Goal: Task Accomplishment & Management: Use online tool/utility

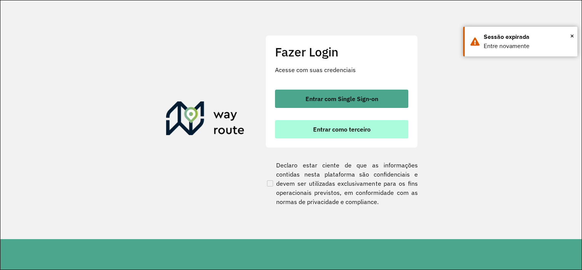
click at [335, 129] on span "Entrar como terceiro" at bounding box center [341, 129] width 57 height 6
click at [365, 128] on span "Entrar como terceiro" at bounding box center [341, 129] width 57 height 6
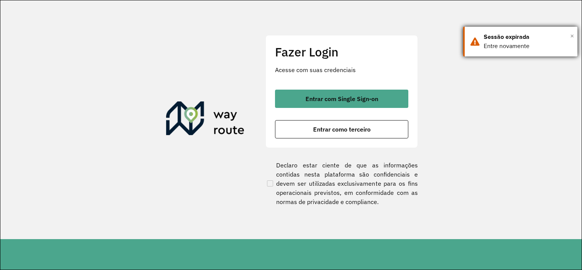
click at [571, 36] on span "×" at bounding box center [572, 35] width 4 height 11
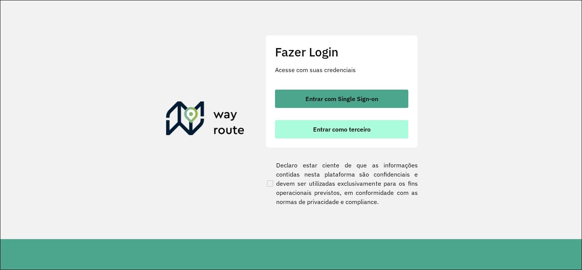
click at [355, 127] on span "Entrar como terceiro" at bounding box center [341, 129] width 57 height 6
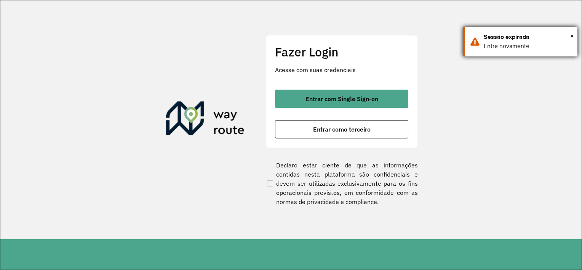
click at [574, 33] on div "× Sessão expirada Entre novamente" at bounding box center [520, 42] width 114 height 30
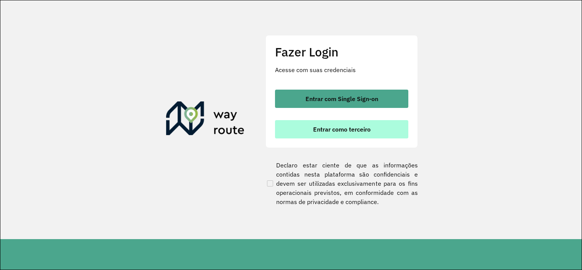
click at [367, 129] on span "Entrar como terceiro" at bounding box center [341, 129] width 57 height 6
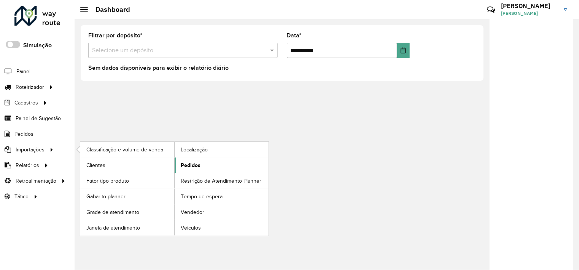
click at [201, 163] on link "Pedidos" at bounding box center [222, 164] width 94 height 15
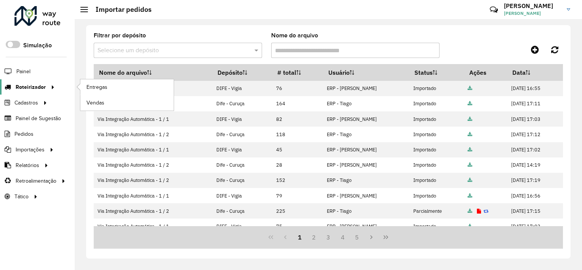
click at [53, 84] on icon at bounding box center [51, 86] width 6 height 11
click at [97, 89] on span "Entregas" at bounding box center [97, 87] width 22 height 8
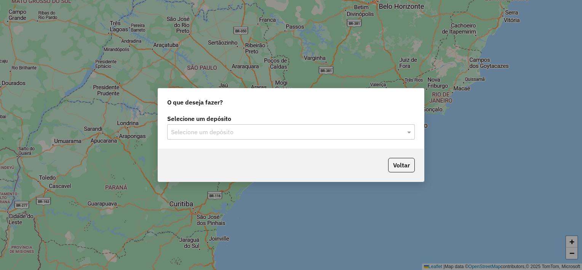
click at [236, 134] on input "text" at bounding box center [283, 132] width 225 height 9
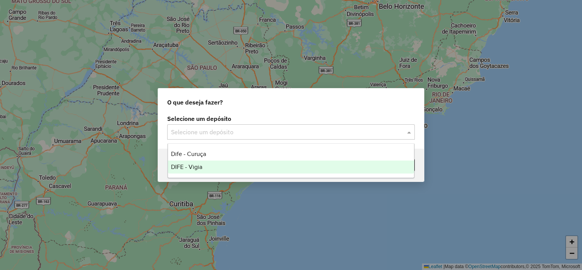
click at [207, 165] on div "DIFE - Vigia" at bounding box center [291, 166] width 246 height 13
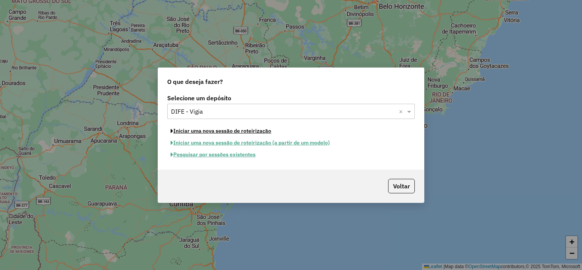
click at [215, 134] on button "Iniciar uma nova sessão de roteirização" at bounding box center [220, 131] width 107 height 12
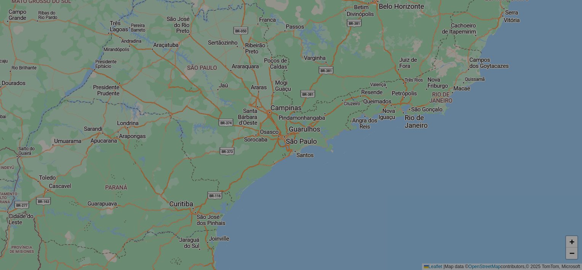
select select "*"
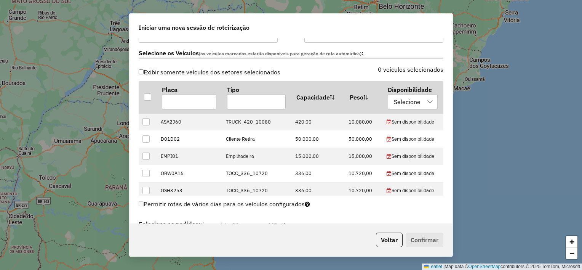
scroll to position [227, 0]
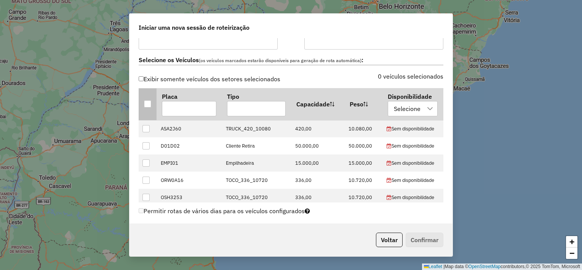
click at [147, 104] on div at bounding box center [147, 103] width 7 height 7
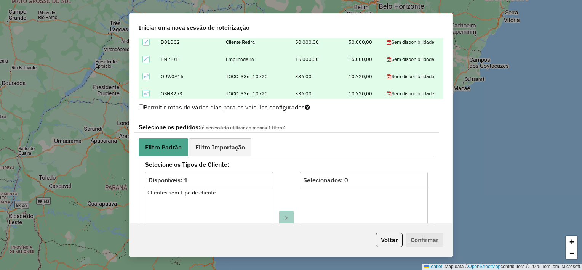
scroll to position [336, 0]
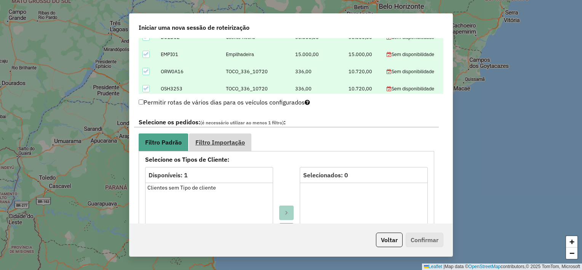
click at [233, 139] on span "Filtro Importação" at bounding box center [219, 142] width 49 height 6
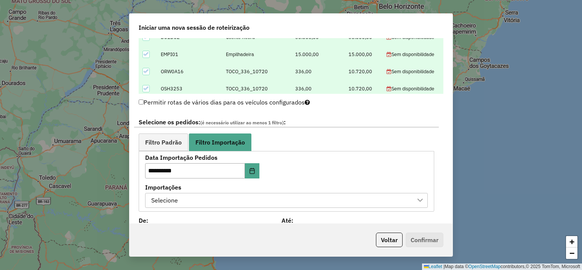
click at [208, 201] on div "Selecione" at bounding box center [280, 200] width 264 height 14
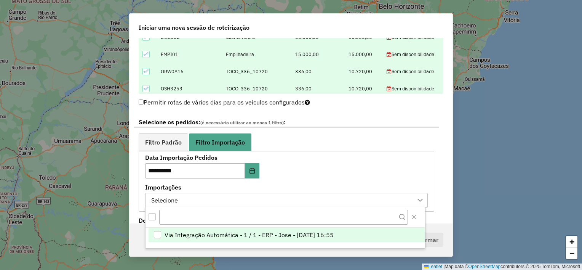
click at [203, 231] on span "Via Integração Automática - 1 / 1 - ERP - Jose - [DATE] 16:55" at bounding box center [248, 234] width 169 height 9
click at [314, 164] on div "**********" at bounding box center [286, 181] width 282 height 53
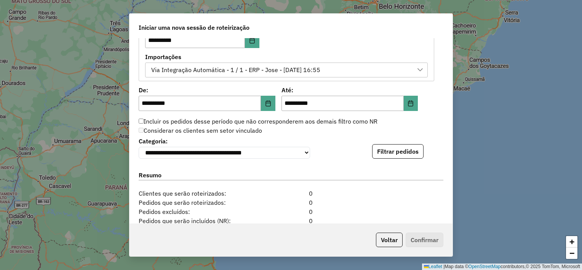
scroll to position [487, 0]
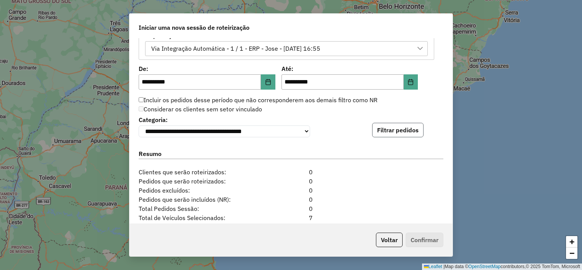
click at [387, 131] on button "Filtrar pedidos" at bounding box center [397, 130] width 51 height 14
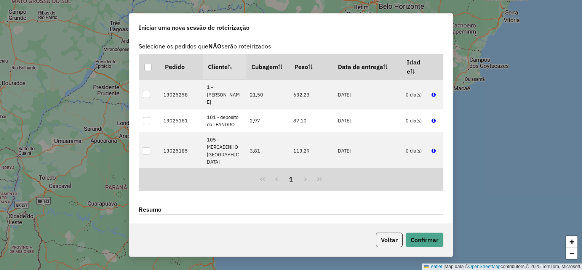
scroll to position [585, 0]
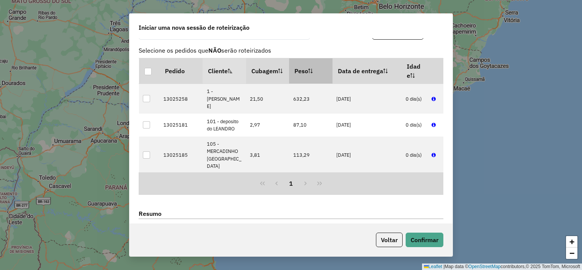
click at [308, 72] on icon at bounding box center [310, 71] width 5 height 5
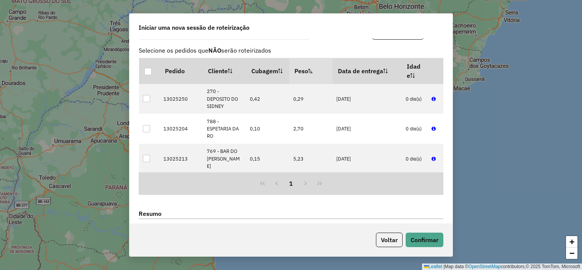
click at [308, 72] on icon at bounding box center [310, 71] width 5 height 5
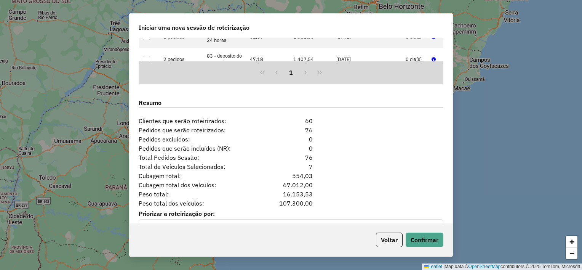
scroll to position [715, 0]
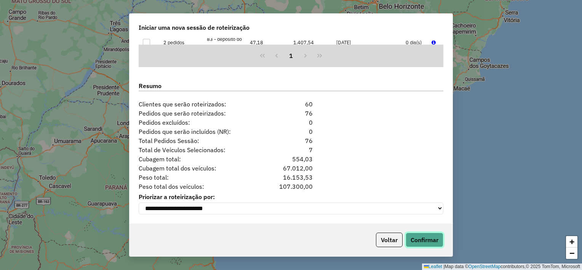
click at [428, 241] on button "Confirmar" at bounding box center [424, 239] width 38 height 14
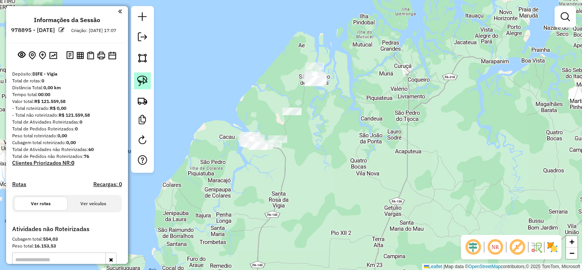
click at [142, 79] on img at bounding box center [142, 80] width 11 height 11
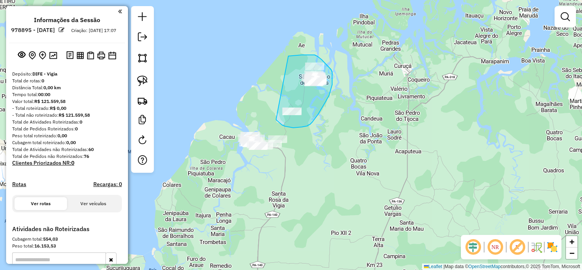
drag, startPoint x: 288, startPoint y: 56, endPoint x: 276, endPoint y: 119, distance: 64.0
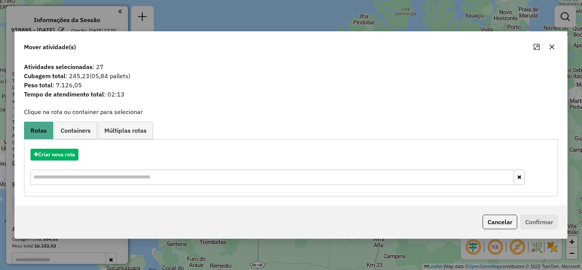
click at [550, 46] on icon "button" at bounding box center [552, 47] width 6 height 6
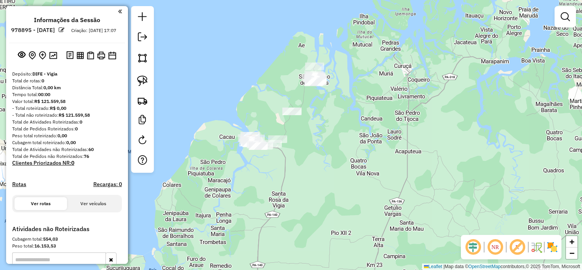
click at [132, 78] on div at bounding box center [142, 89] width 23 height 166
click at [143, 82] on img at bounding box center [142, 80] width 11 height 11
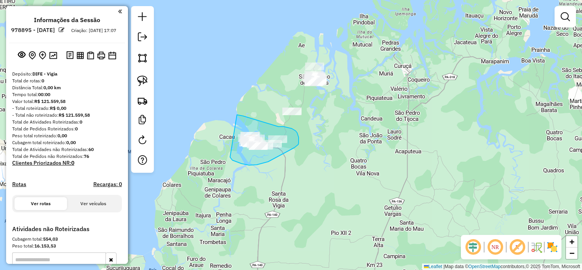
drag, startPoint x: 237, startPoint y: 115, endPoint x: 230, endPoint y: 157, distance: 42.7
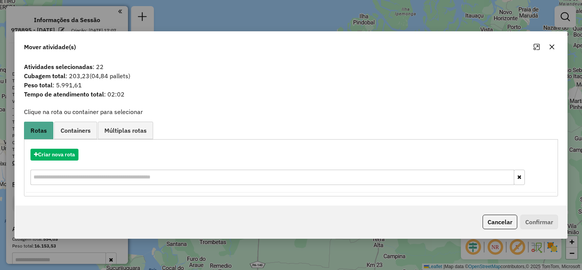
click at [550, 46] on icon "button" at bounding box center [551, 47] width 5 height 5
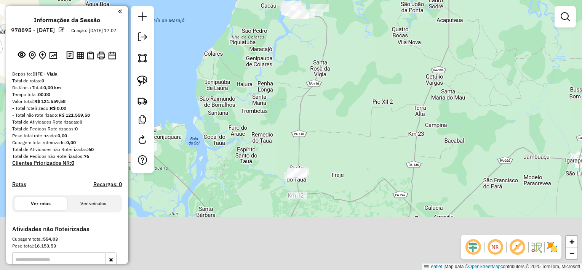
drag, startPoint x: 370, startPoint y: 204, endPoint x: 413, endPoint y: 67, distance: 143.4
click at [413, 67] on div "Janela de atendimento Grade de atendimento Capacidade Transportadoras Veículos …" at bounding box center [291, 135] width 582 height 270
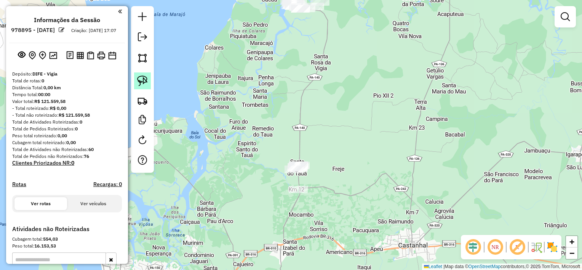
click at [148, 81] on link at bounding box center [142, 80] width 17 height 17
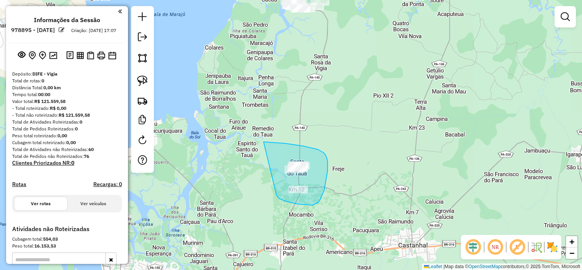
drag, startPoint x: 263, startPoint y: 142, endPoint x: 276, endPoint y: 191, distance: 50.6
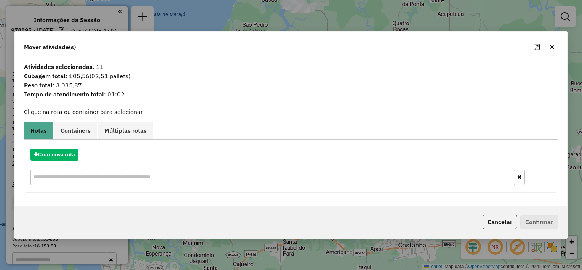
click at [550, 50] on icon "button" at bounding box center [552, 47] width 6 height 6
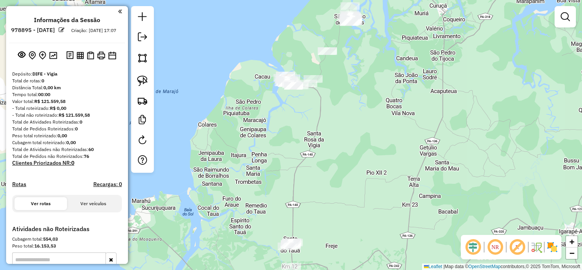
drag, startPoint x: 314, startPoint y: 40, endPoint x: 308, endPoint y: 129, distance: 89.7
click at [308, 129] on div "Janela de atendimento Grade de atendimento Capacidade Transportadoras Veículos …" at bounding box center [291, 135] width 582 height 270
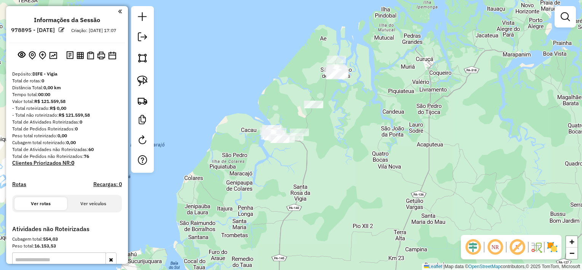
drag, startPoint x: 359, startPoint y: 68, endPoint x: 346, endPoint y: 109, distance: 43.7
click at [346, 109] on div "Janela de atendimento Grade de atendimento Capacidade Transportadoras Veículos …" at bounding box center [291, 135] width 582 height 270
click at [145, 81] on img at bounding box center [142, 80] width 11 height 11
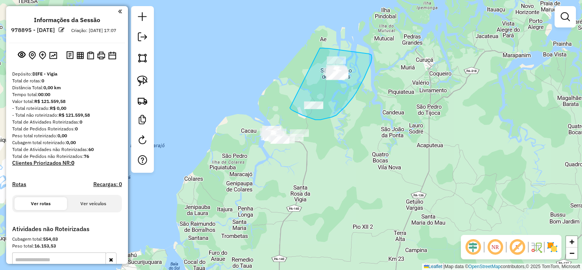
drag, startPoint x: 320, startPoint y: 48, endPoint x: 289, endPoint y: 107, distance: 66.2
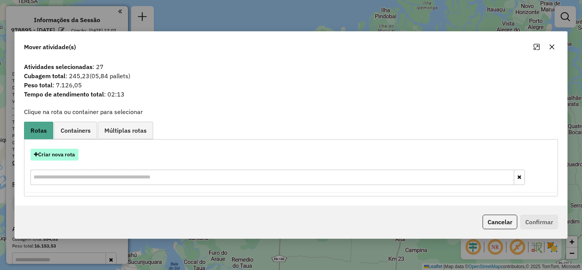
click at [74, 155] on button "Criar nova rota" at bounding box center [54, 154] width 48 height 12
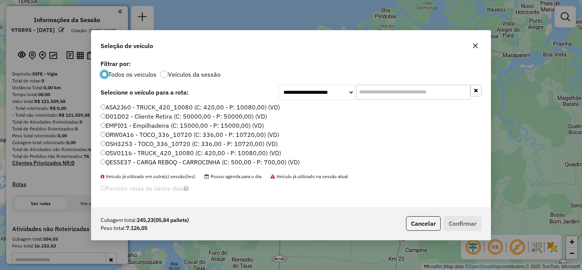
scroll to position [4, 2]
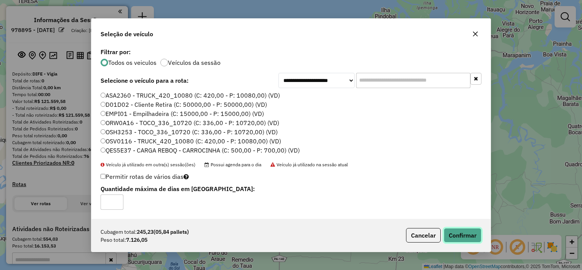
click at [471, 233] on button "Confirmar" at bounding box center [462, 235] width 38 height 14
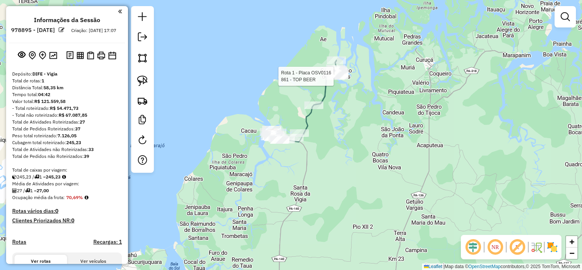
select select "**********"
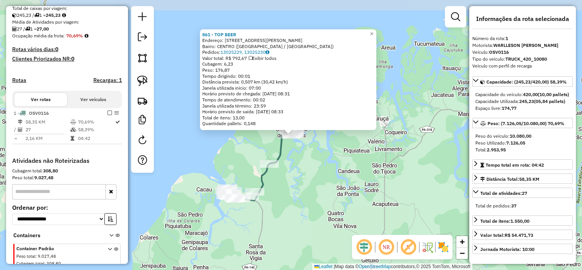
scroll to position [198, 0]
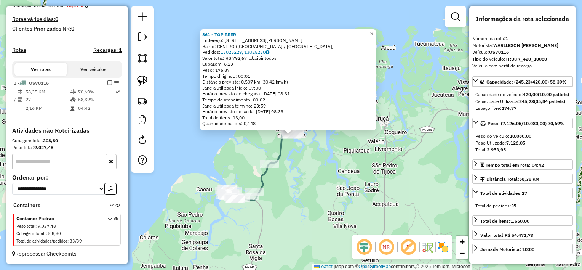
click at [334, 153] on div "861 - TOP BEER Endereço: Travessa [PERSON_NAME] de Aqu 327 Bairro: CENTRO ([GEO…" at bounding box center [291, 135] width 582 height 270
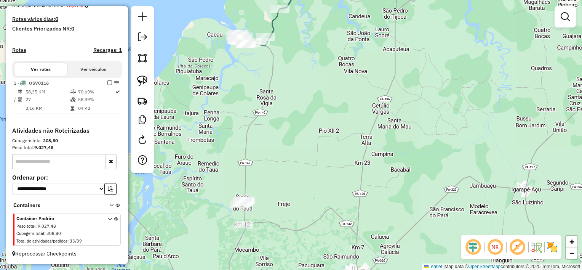
drag, startPoint x: 301, startPoint y: 228, endPoint x: 301, endPoint y: 69, distance: 158.4
click at [301, 69] on div "Janela de atendimento Grade de atendimento Capacidade Transportadoras Veículos …" at bounding box center [291, 135] width 582 height 270
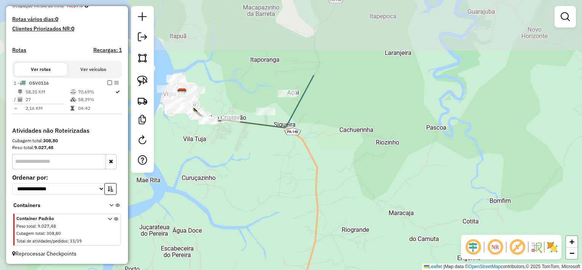
drag, startPoint x: 269, startPoint y: 46, endPoint x: 344, endPoint y: 148, distance: 126.8
click at [344, 148] on div "Janela de atendimento Grade de atendimento Capacidade Transportadoras Veículos …" at bounding box center [291, 135] width 582 height 270
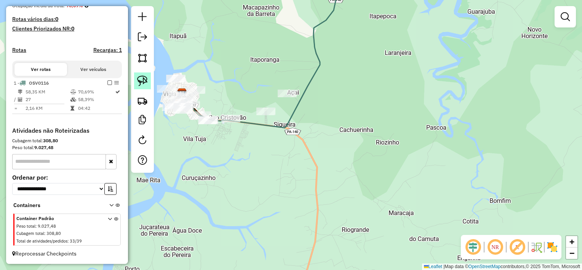
click at [147, 81] on img at bounding box center [142, 80] width 11 height 11
drag, startPoint x: 273, startPoint y: 84, endPoint x: 272, endPoint y: 94, distance: 10.3
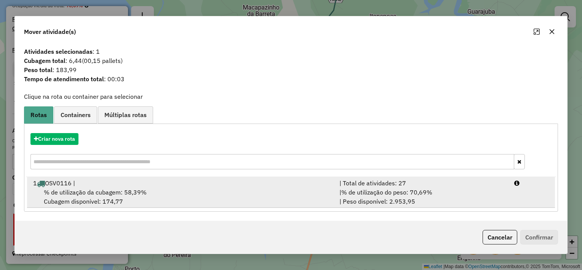
click at [75, 188] on span "% de utilização da cubagem: 58,39%" at bounding box center [95, 192] width 103 height 8
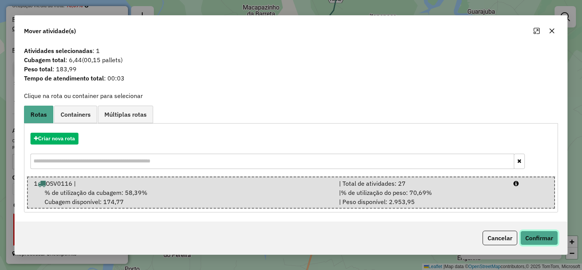
click at [528, 237] on button "Confirmar" at bounding box center [539, 237] width 38 height 14
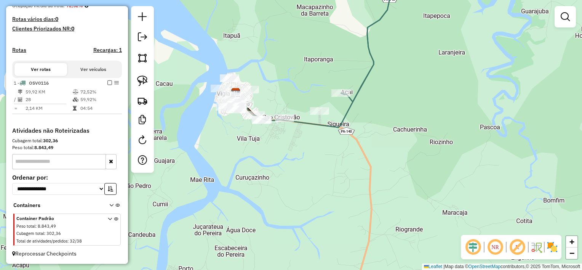
drag, startPoint x: 317, startPoint y: 119, endPoint x: 378, endPoint y: 119, distance: 60.9
click at [378, 119] on div "Janela de atendimento Grade de atendimento Capacidade Transportadoras Veículos …" at bounding box center [291, 135] width 582 height 270
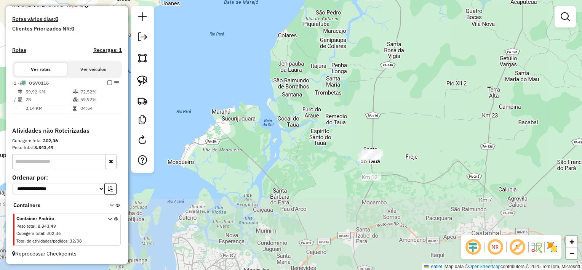
drag, startPoint x: 351, startPoint y: 183, endPoint x: 393, endPoint y: 14, distance: 174.1
click at [393, 14] on div "Janela de atendimento Grade de atendimento Capacidade Transportadoras Veículos …" at bounding box center [291, 135] width 582 height 270
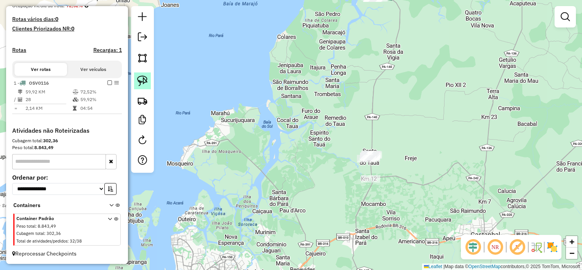
click at [144, 81] on img at bounding box center [142, 80] width 11 height 11
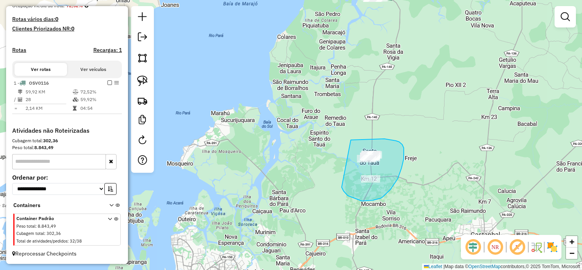
drag, startPoint x: 351, startPoint y: 140, endPoint x: 341, endPoint y: 185, distance: 46.3
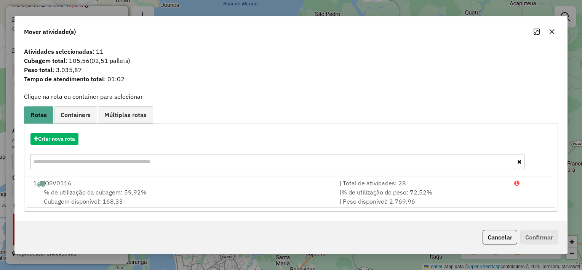
click at [551, 31] on icon "button" at bounding box center [551, 31] width 5 height 5
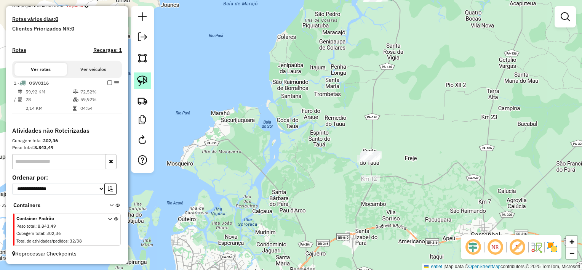
click at [140, 78] on img at bounding box center [142, 80] width 11 height 11
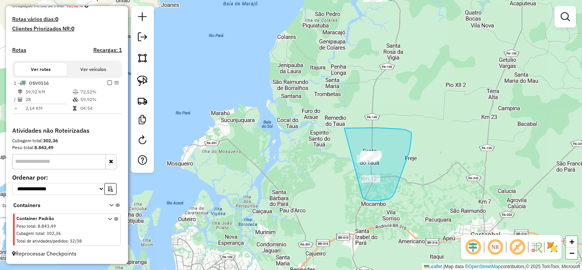
drag, startPoint x: 344, startPoint y: 128, endPoint x: 342, endPoint y: 181, distance: 53.3
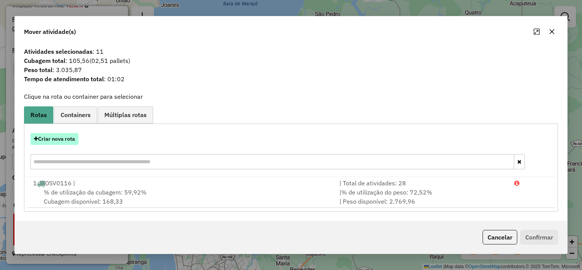
click at [69, 140] on button "Criar nova rota" at bounding box center [54, 139] width 48 height 12
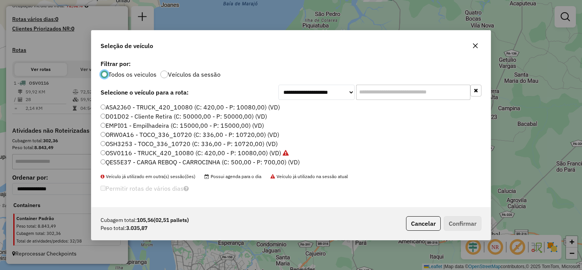
scroll to position [4, 2]
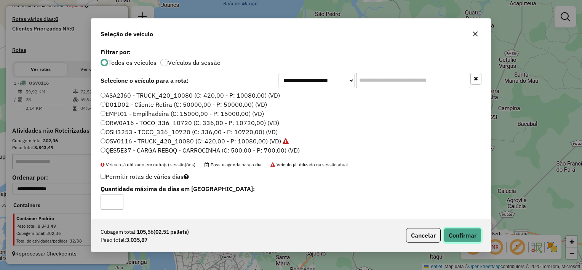
click at [455, 230] on button "Confirmar" at bounding box center [462, 235] width 38 height 14
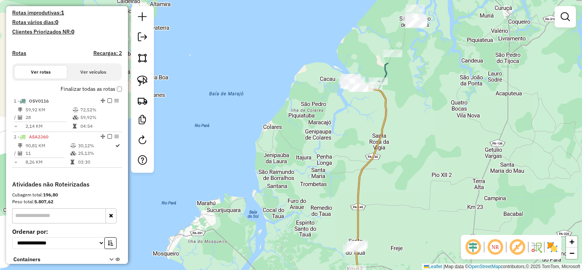
drag, startPoint x: 355, startPoint y: 51, endPoint x: 341, endPoint y: 141, distance: 90.9
click at [341, 141] on div "Janela de atendimento Grade de atendimento Capacidade Transportadoras Veículos …" at bounding box center [291, 135] width 582 height 270
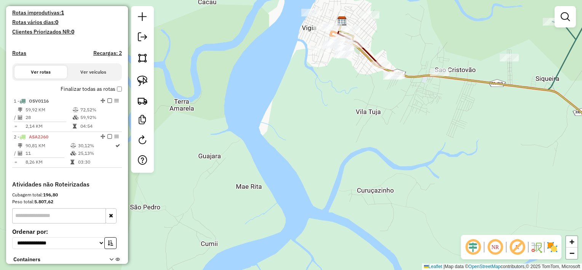
drag, startPoint x: 353, startPoint y: 92, endPoint x: 352, endPoint y: 105, distance: 13.0
click at [352, 105] on div "Janela de atendimento Grade de atendimento Capacidade Transportadoras Veículos …" at bounding box center [291, 135] width 582 height 270
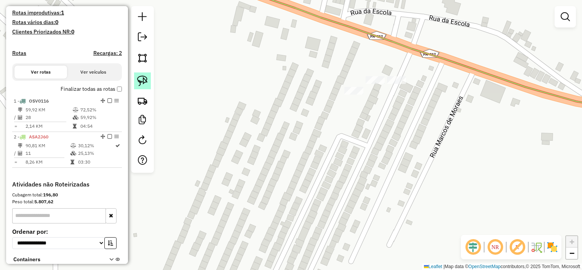
click at [138, 83] on img at bounding box center [142, 80] width 11 height 11
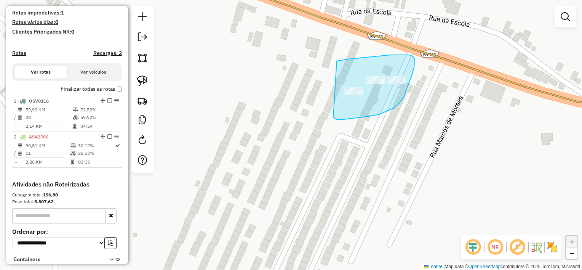
drag, startPoint x: 337, startPoint y: 61, endPoint x: 333, endPoint y: 117, distance: 56.4
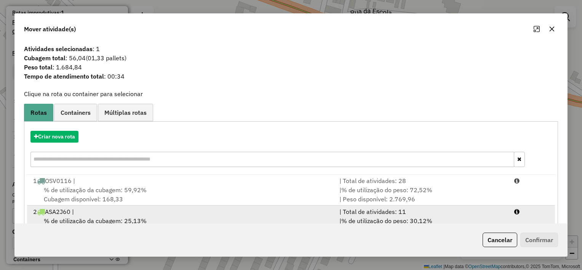
click at [63, 214] on div "2 ASA2J60 |" at bounding box center [182, 211] width 306 height 9
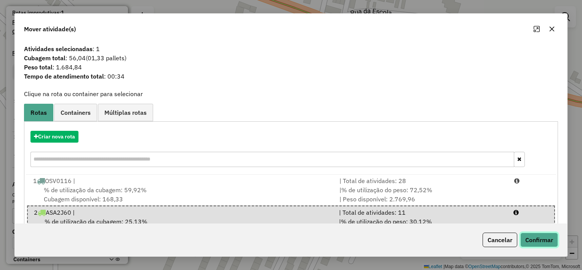
click at [537, 239] on button "Confirmar" at bounding box center [539, 239] width 38 height 14
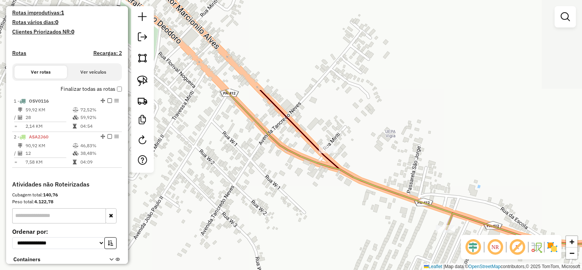
drag, startPoint x: 217, startPoint y: 62, endPoint x: 334, endPoint y: 179, distance: 165.5
click at [334, 179] on div "Janela de atendimento Grade de atendimento Capacidade Transportadoras Veículos …" at bounding box center [291, 135] width 582 height 270
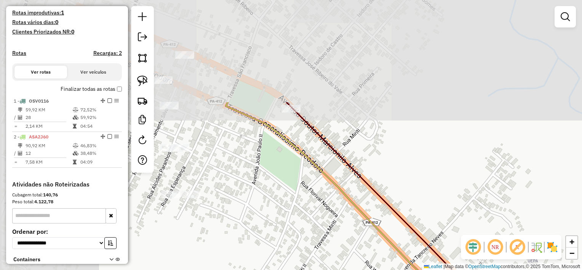
drag, startPoint x: 264, startPoint y: 73, endPoint x: 407, endPoint y: 201, distance: 191.9
click at [407, 201] on div "Janela de atendimento Grade de atendimento Capacidade Transportadoras Veículos …" at bounding box center [291, 135] width 582 height 270
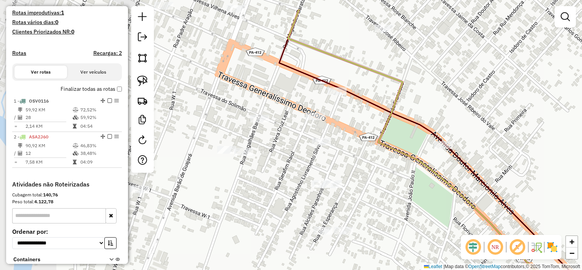
drag, startPoint x: 274, startPoint y: 88, endPoint x: 426, endPoint y: 125, distance: 156.6
click at [426, 125] on icon at bounding box center [456, 172] width 354 height 324
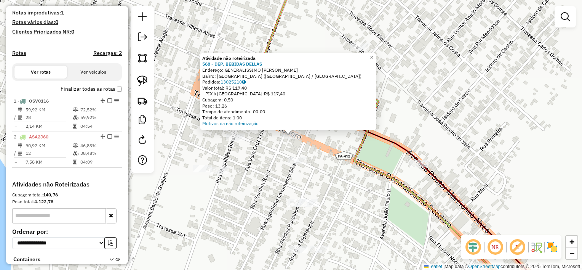
click at [317, 148] on div "Atividade não roteirizada 568 - DEP. BEBIDAS DELLAS Endereço: GENERALISSIMO DEO…" at bounding box center [291, 135] width 582 height 270
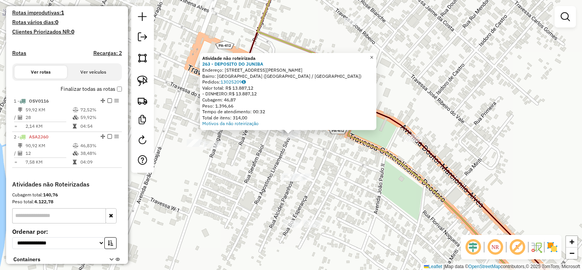
click at [373, 55] on span "×" at bounding box center [371, 57] width 3 height 6
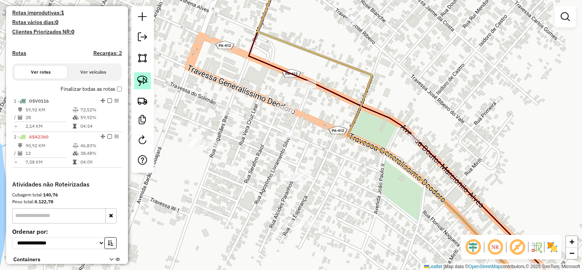
click at [145, 84] on img at bounding box center [142, 80] width 11 height 11
drag, startPoint x: 275, startPoint y: 123, endPoint x: 272, endPoint y: 146, distance: 23.8
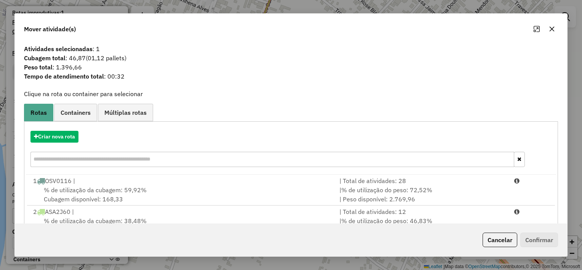
click at [80, 215] on div "2 ASA2J60 |" at bounding box center [182, 211] width 306 height 9
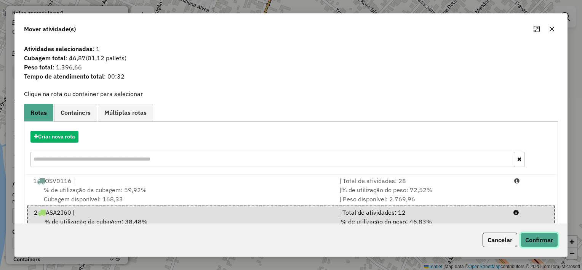
click at [534, 238] on button "Confirmar" at bounding box center [539, 239] width 38 height 14
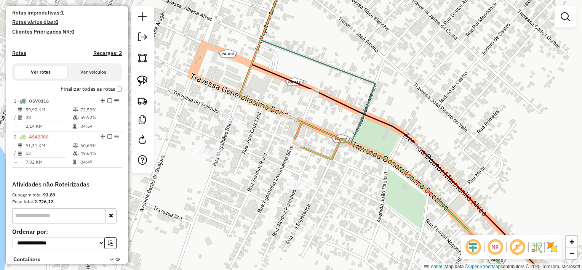
drag, startPoint x: 262, startPoint y: 148, endPoint x: 266, endPoint y: 157, distance: 10.1
click at [266, 157] on div "Janela de atendimento Grade de atendimento Capacidade Transportadoras Veículos …" at bounding box center [291, 135] width 582 height 270
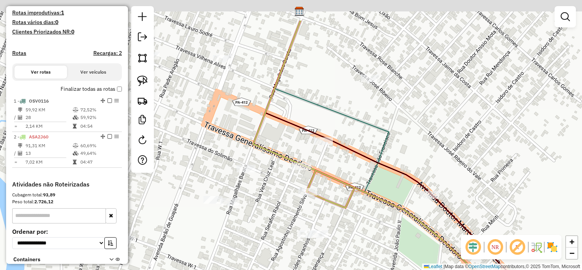
drag, startPoint x: 253, startPoint y: 143, endPoint x: 265, endPoint y: 192, distance: 51.1
click at [265, 192] on div "Janela de atendimento Grade de atendimento Capacidade Transportadoras Veículos …" at bounding box center [291, 135] width 582 height 270
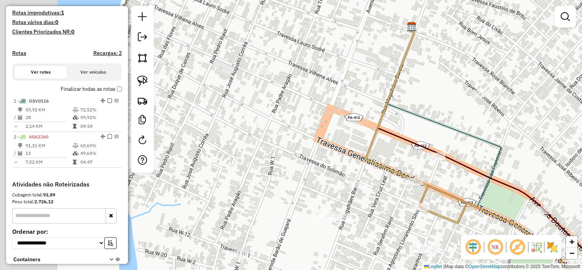
drag, startPoint x: 216, startPoint y: 79, endPoint x: 329, endPoint y: 93, distance: 113.9
click at [329, 93] on div "Janela de atendimento Grade de atendimento Capacidade Transportadoras Veículos …" at bounding box center [291, 135] width 582 height 270
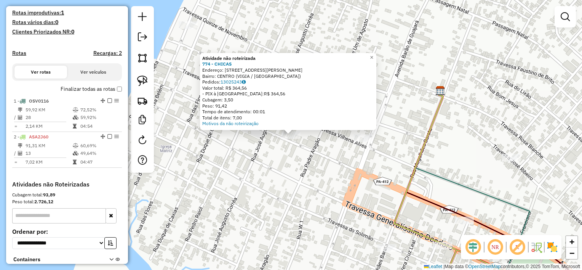
click at [218, 154] on div "Atividade não roteirizada 774 - CHICAS Endereço: [STREET_ADDRESS] Bairro: CENTR…" at bounding box center [291, 135] width 582 height 270
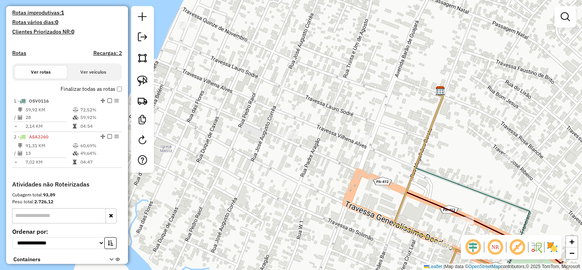
click at [188, 29] on div at bounding box center [188, 25] width 19 height 8
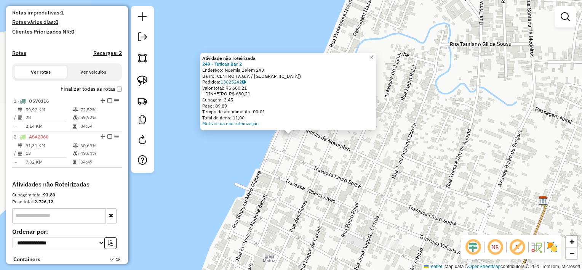
click at [267, 183] on div "Atividade não roteirizada 249 - Tuticas Bar 2 Endereço: Noemia Belem 243 Bairro…" at bounding box center [291, 135] width 582 height 270
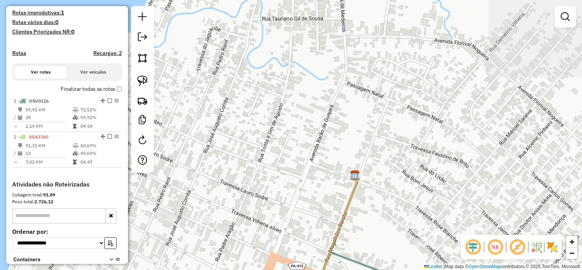
drag, startPoint x: 471, startPoint y: 171, endPoint x: 283, endPoint y: 146, distance: 189.7
click at [283, 146] on div "Janela de atendimento Grade de atendimento Capacidade Transportadoras Veículos …" at bounding box center [291, 135] width 582 height 270
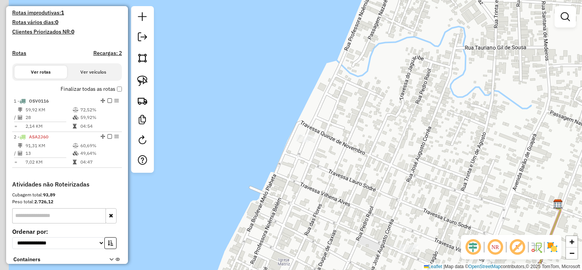
drag, startPoint x: 283, startPoint y: 146, endPoint x: 487, endPoint y: 175, distance: 206.1
click at [487, 175] on div "Janela de atendimento Grade de atendimento Capacidade Transportadoras Veículos …" at bounding box center [291, 135] width 582 height 270
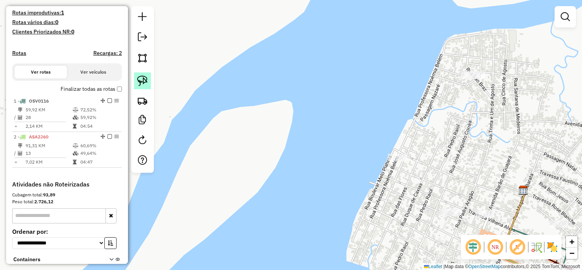
click at [148, 85] on link at bounding box center [142, 80] width 17 height 17
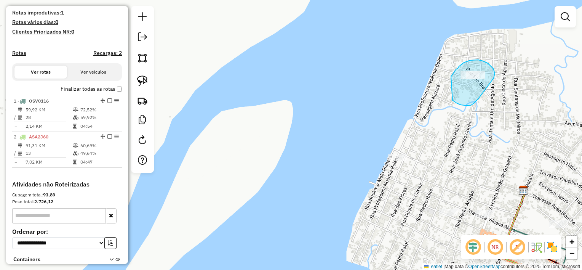
drag, startPoint x: 451, startPoint y: 77, endPoint x: 451, endPoint y: 98, distance: 21.7
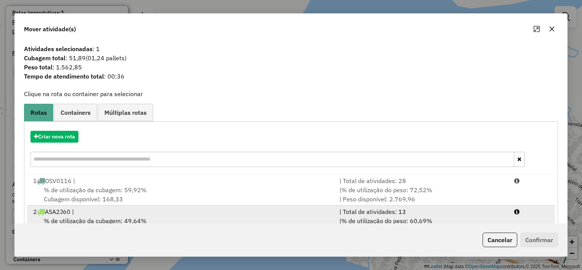
click at [132, 212] on div "2 ASA2J60 |" at bounding box center [182, 211] width 306 height 9
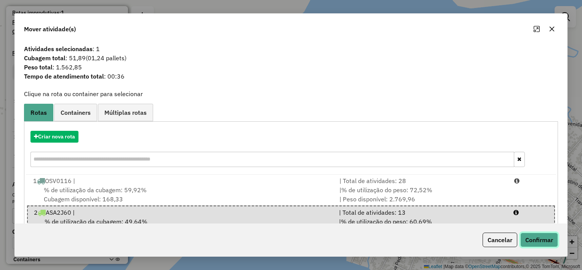
click at [532, 239] on button "Confirmar" at bounding box center [539, 239] width 38 height 14
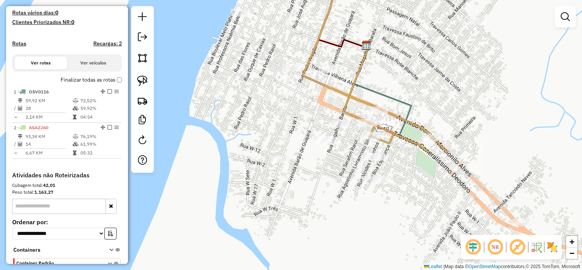
drag, startPoint x: 501, startPoint y: 168, endPoint x: 344, endPoint y: 24, distance: 213.4
click at [344, 24] on div "Janela de atendimento Grade de atendimento Capacidade Transportadoras Veículos …" at bounding box center [291, 135] width 582 height 270
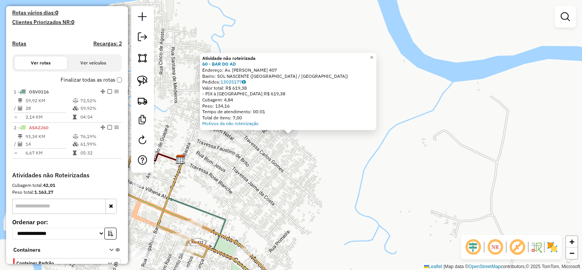
click at [287, 167] on div "Atividade não roteirizada 60 - BAR DO AD Endereço: Av. [PERSON_NAME] 407 Bairro…" at bounding box center [291, 135] width 582 height 270
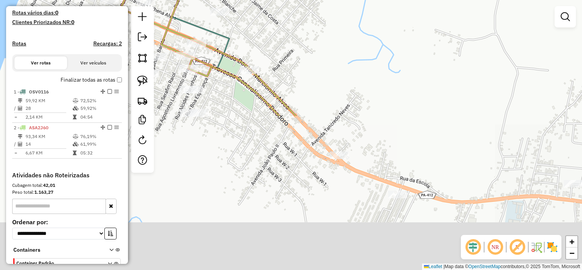
drag, startPoint x: 315, startPoint y: 198, endPoint x: 320, endPoint y: 18, distance: 180.9
click at [320, 18] on div "Janela de atendimento Grade de atendimento Capacidade Transportadoras Veículos …" at bounding box center [291, 135] width 582 height 270
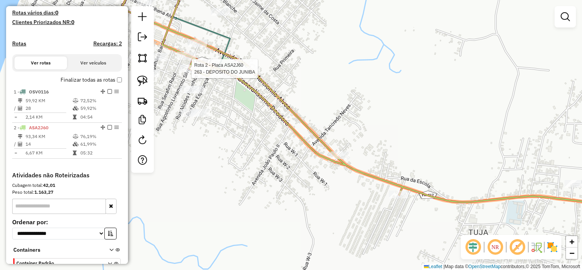
select select "**********"
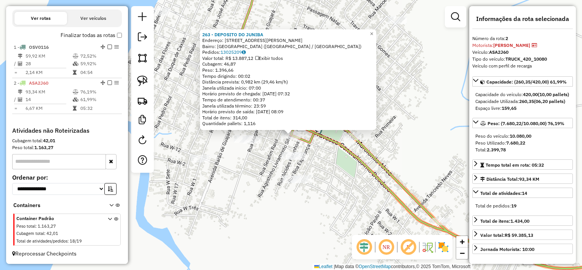
scroll to position [249, 0]
click at [417, 163] on div "263 - DEPOSITO DO [PERSON_NAME]: rua. [PERSON_NAME] Silv a 1 Bairro: [GEOGRAPHI…" at bounding box center [291, 135] width 582 height 270
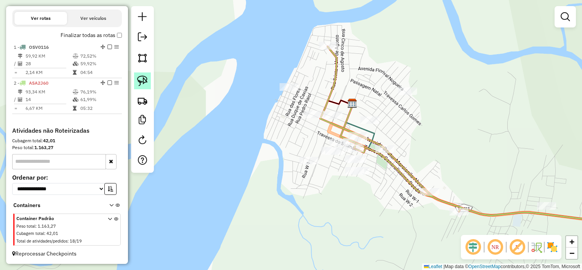
click at [142, 77] on img at bounding box center [142, 80] width 11 height 11
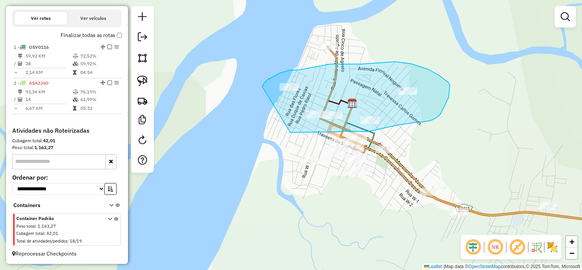
drag, startPoint x: 290, startPoint y: 132, endPoint x: 262, endPoint y: 87, distance: 53.1
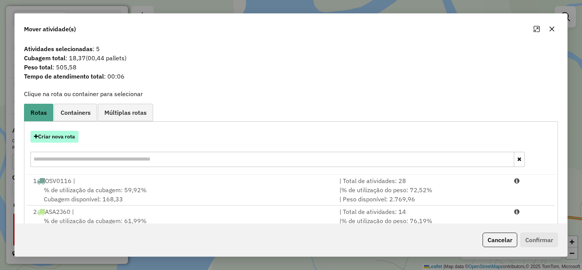
click at [61, 136] on button "Criar nova rota" at bounding box center [54, 137] width 48 height 12
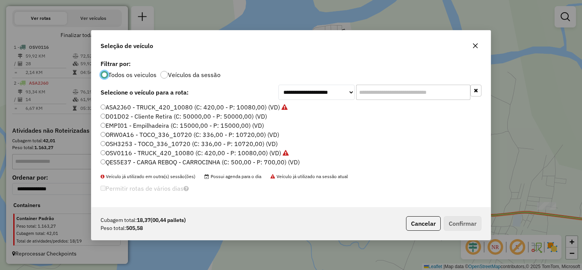
scroll to position [4, 2]
click at [100, 163] on div "ASA2J60 - TRUCK_420_10080 (C: 420,00 - P: 10080,00) (VD) D01D02 - Cliente Retir…" at bounding box center [291, 138] width 390 height 70
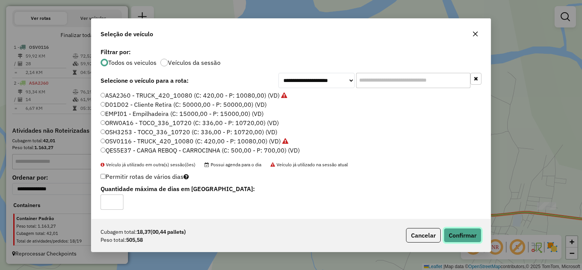
click at [478, 236] on button "Confirmar" at bounding box center [462, 235] width 38 height 14
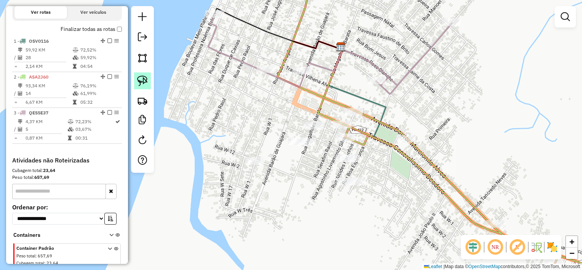
click at [143, 83] on img at bounding box center [142, 80] width 11 height 11
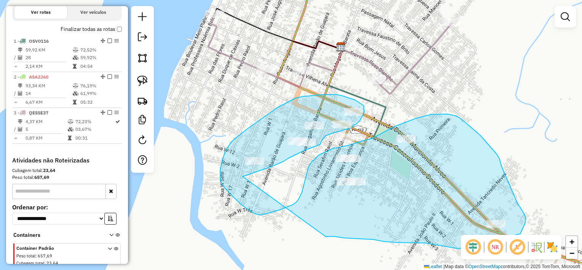
drag, startPoint x: 242, startPoint y: 176, endPoint x: 326, endPoint y: 236, distance: 102.8
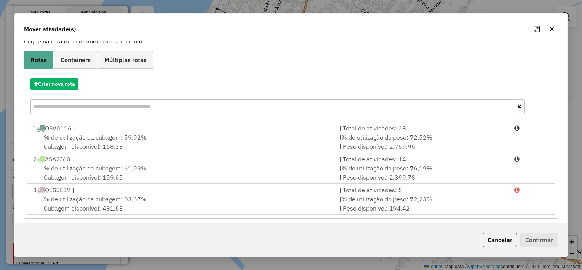
scroll to position [56, 0]
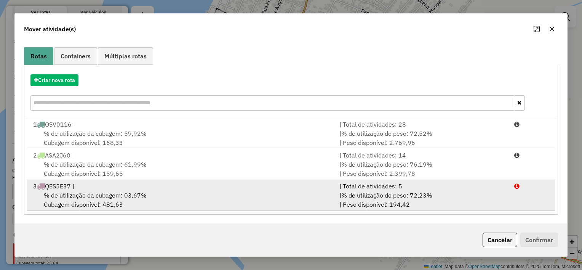
click at [225, 196] on div "% de utilização da cubagem: 03,67% Cubagem disponível: 481,63" at bounding box center [182, 199] width 306 height 18
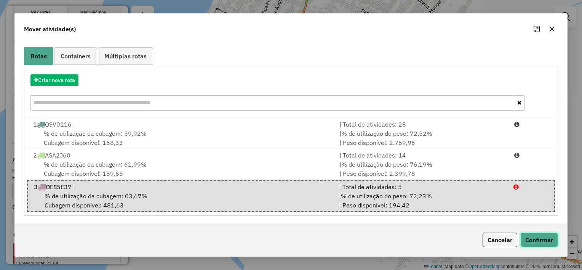
click at [542, 243] on button "Confirmar" at bounding box center [539, 239] width 38 height 14
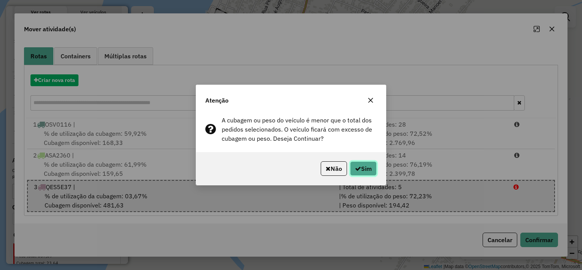
click at [364, 171] on button "Sim" at bounding box center [363, 168] width 27 height 14
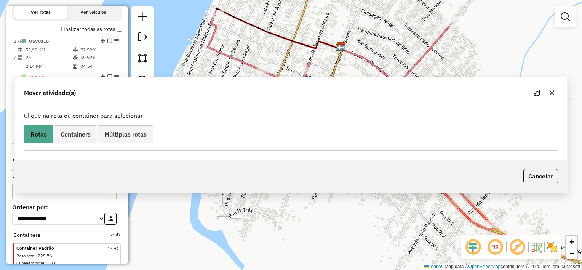
scroll to position [0, 0]
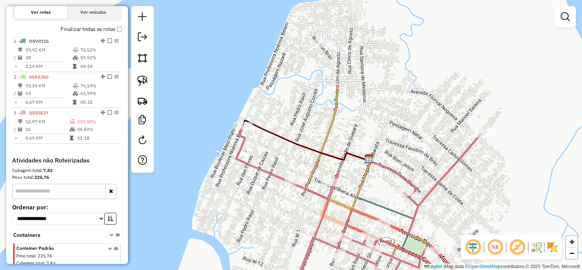
drag, startPoint x: 451, startPoint y: 94, endPoint x: 479, endPoint y: 206, distance: 114.9
click at [479, 206] on div "Janela de atendimento Grade de atendimento Capacidade Transportadoras Veículos …" at bounding box center [291, 135] width 582 height 270
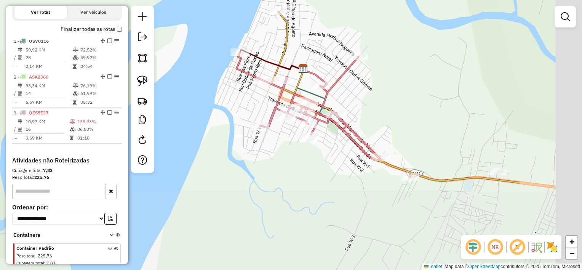
drag, startPoint x: 479, startPoint y: 206, endPoint x: 358, endPoint y: 92, distance: 165.6
click at [358, 92] on div "Janela de atendimento Grade de atendimento Capacidade Transportadoras Veículos …" at bounding box center [291, 135] width 582 height 270
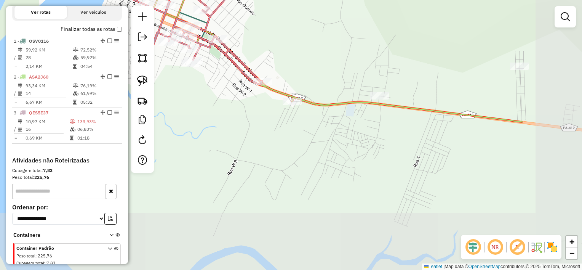
drag, startPoint x: 473, startPoint y: 145, endPoint x: 355, endPoint y: 69, distance: 139.7
click at [355, 69] on div "Janela de atendimento Grade de atendimento Capacidade Transportadoras Veículos …" at bounding box center [291, 135] width 582 height 270
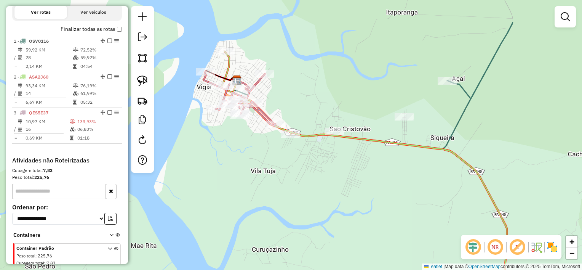
drag, startPoint x: 399, startPoint y: 127, endPoint x: 366, endPoint y: 176, distance: 58.9
click at [366, 176] on div "Janela de atendimento Grade de atendimento Capacidade Transportadoras Veículos …" at bounding box center [291, 135] width 582 height 270
click at [140, 80] on img at bounding box center [142, 80] width 11 height 11
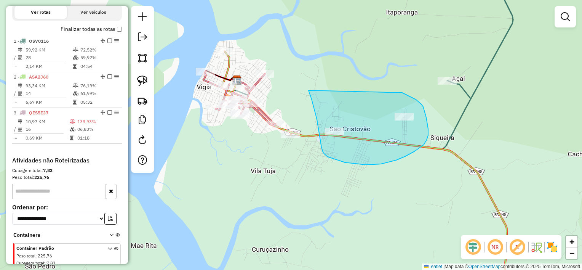
drag, startPoint x: 308, startPoint y: 90, endPoint x: 402, endPoint y: 93, distance: 93.7
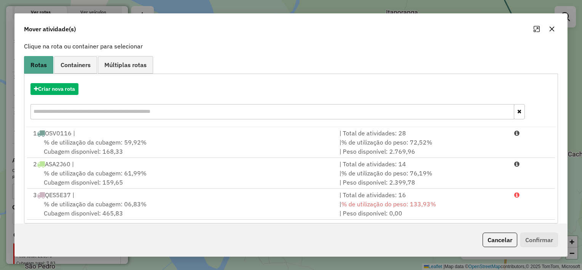
scroll to position [53, 0]
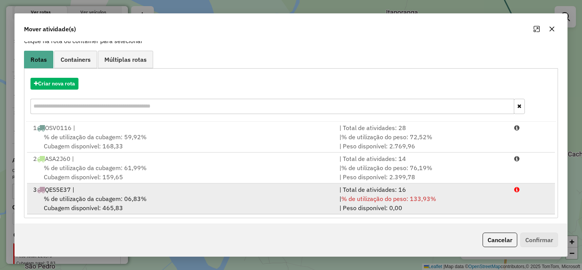
click at [484, 191] on div "| Total de atividades: 16" at bounding box center [422, 189] width 175 height 9
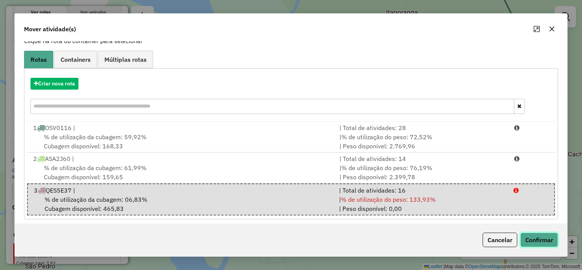
click at [528, 239] on button "Confirmar" at bounding box center [539, 239] width 38 height 14
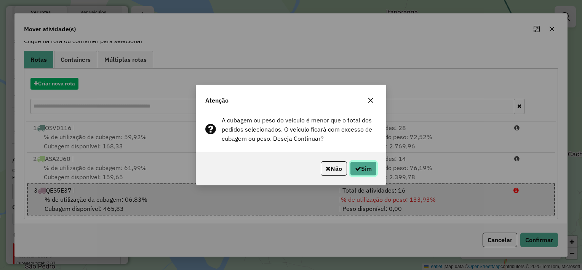
click at [367, 171] on button "Sim" at bounding box center [363, 168] width 27 height 14
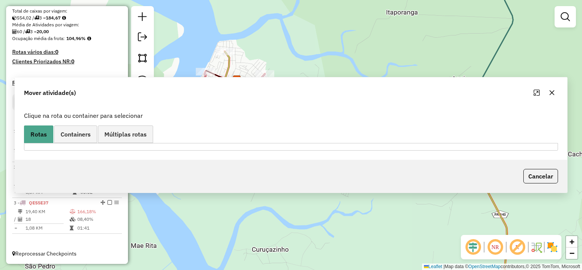
scroll to position [0, 0]
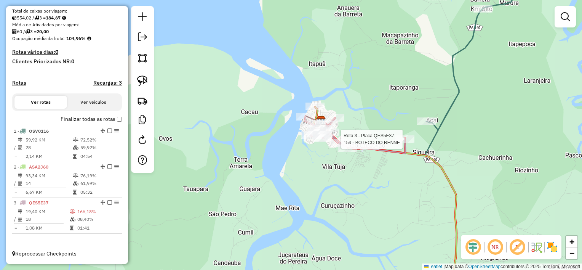
select select "**********"
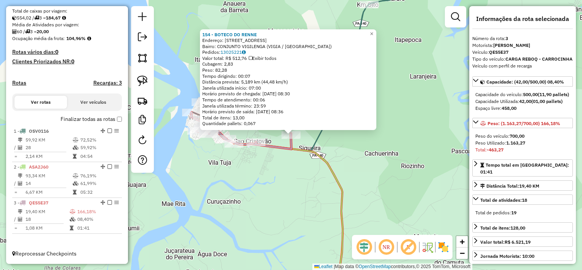
click at [404, 139] on div "154 - BOTECO DO [PERSON_NAME]: [STREET_ADDRESS] Bairro: CONJUNTO VIGILENGA ([GE…" at bounding box center [291, 135] width 582 height 270
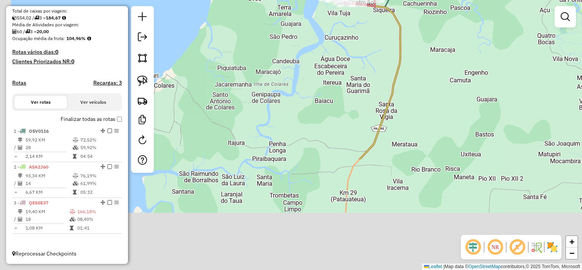
drag, startPoint x: 404, startPoint y: 143, endPoint x: 431, endPoint y: 3, distance: 142.7
click at [431, 3] on div "Janela de atendimento Grade de atendimento Capacidade Transportadoras Veículos …" at bounding box center [291, 135] width 582 height 270
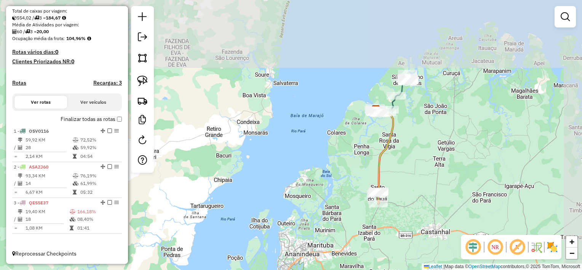
drag, startPoint x: 414, startPoint y: 54, endPoint x: 384, endPoint y: 164, distance: 113.7
click at [384, 164] on div "Janela de atendimento Grade de atendimento Capacidade Transportadoras Veículos …" at bounding box center [291, 135] width 582 height 270
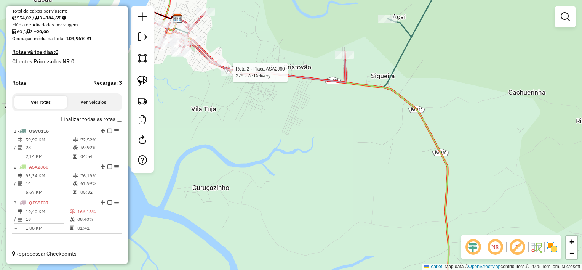
click at [228, 76] on div at bounding box center [230, 73] width 19 height 8
select select "**********"
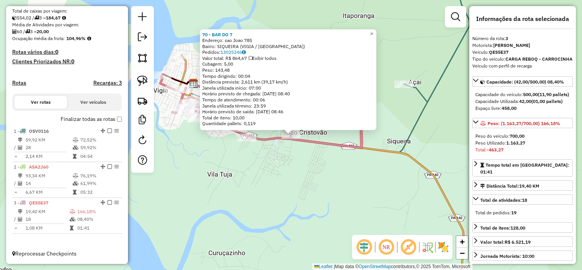
click at [309, 160] on div "70 - BAR DO 7 Endereço: sao Joao 785 Bairro: [GEOGRAPHIC_DATA] (VIGIA / [GEOGRA…" at bounding box center [291, 135] width 582 height 270
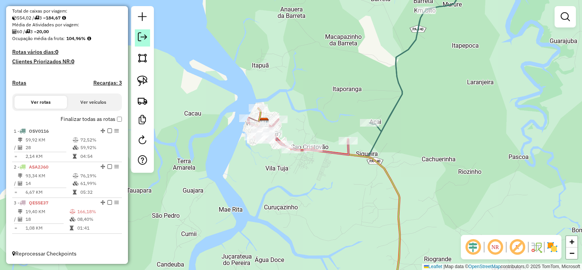
click at [144, 43] on link at bounding box center [142, 37] width 15 height 17
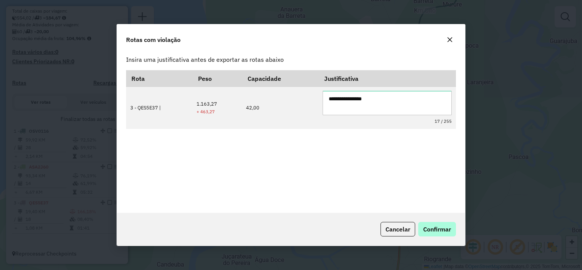
type textarea "**********"
click at [430, 228] on span "Confirmar" at bounding box center [437, 229] width 28 height 8
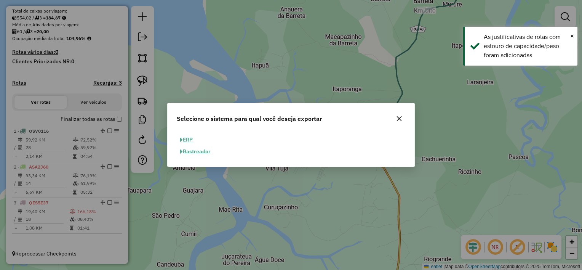
click at [184, 137] on button "ERP" at bounding box center [186, 140] width 19 height 12
select select "**"
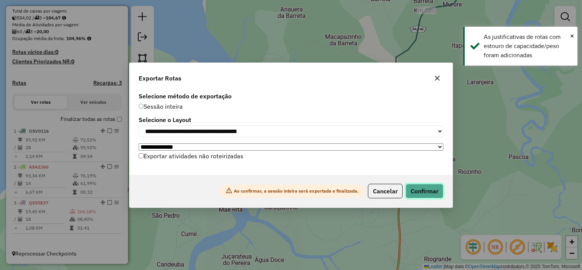
click at [435, 195] on button "Confirmar" at bounding box center [424, 190] width 38 height 14
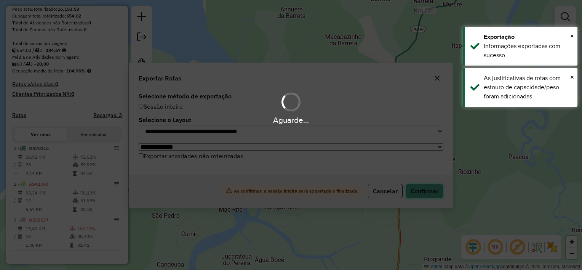
scroll to position [153, 0]
